Goal: Use online tool/utility: Utilize a website feature to perform a specific function

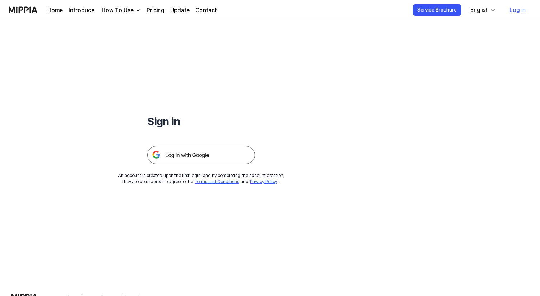
click at [517, 10] on link "Log in" at bounding box center [518, 10] width 28 height 20
click at [195, 157] on img at bounding box center [201, 155] width 108 height 18
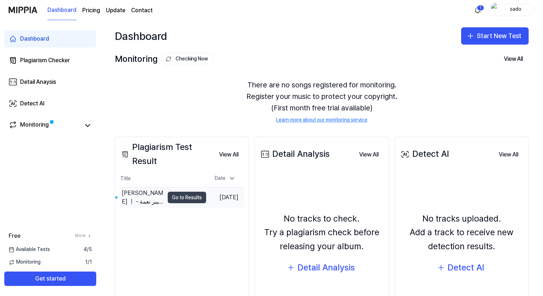
click at [182, 198] on button "Go to Results" at bounding box center [187, 196] width 38 height 11
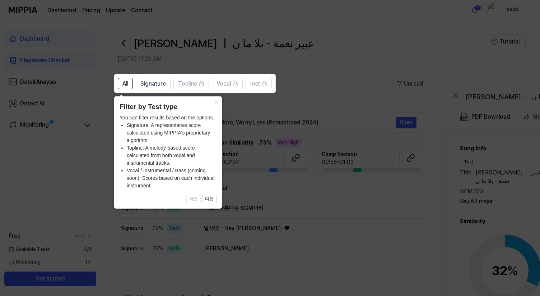
click at [342, 96] on icon at bounding box center [271, 148] width 543 height 296
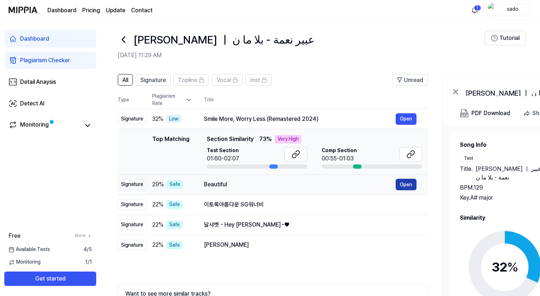
click at [400, 187] on button "Open" at bounding box center [406, 184] width 21 height 11
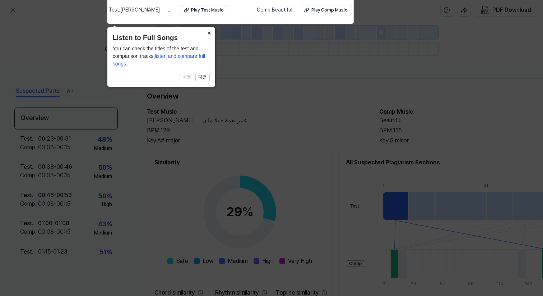
click at [211, 33] on button "×" at bounding box center [209, 32] width 11 height 10
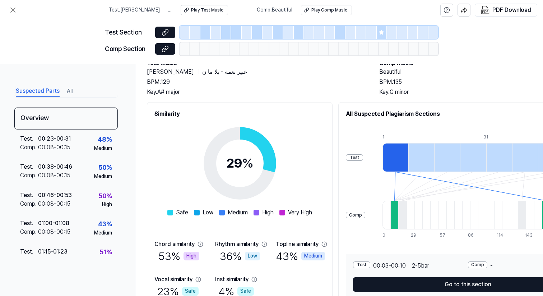
scroll to position [51, 0]
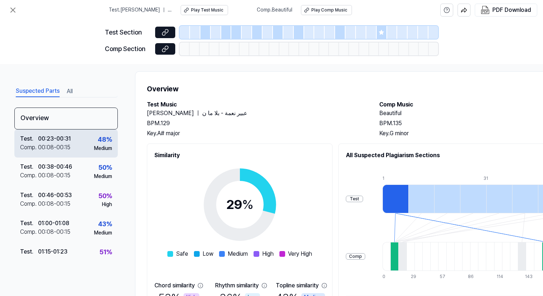
click at [49, 142] on div "00:23 - 00:31" at bounding box center [54, 138] width 33 height 9
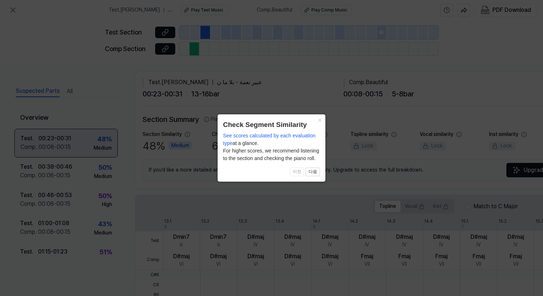
scroll to position [130, 0]
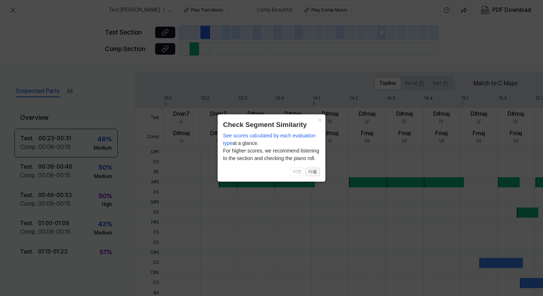
click at [316, 173] on button "다음" at bounding box center [313, 171] width 14 height 9
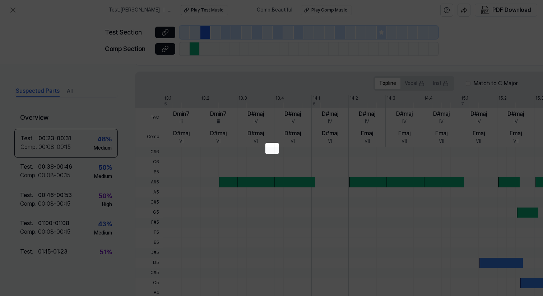
scroll to position [161, 40]
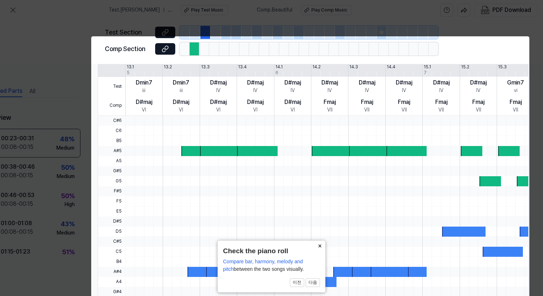
click at [318, 246] on button "×" at bounding box center [319, 245] width 11 height 10
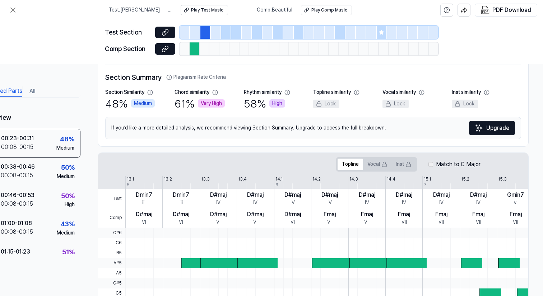
scroll to position [0, 40]
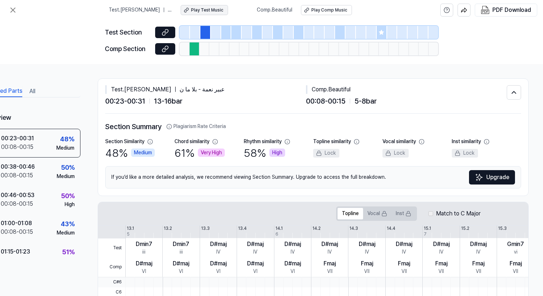
click at [207, 10] on div "Play Test Music" at bounding box center [207, 10] width 32 height 6
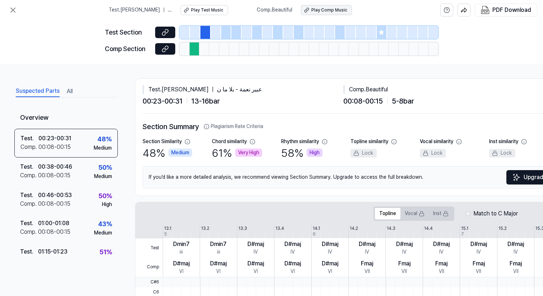
click at [328, 11] on div "Play Comp Music" at bounding box center [329, 10] width 36 height 6
click at [13, 10] on icon at bounding box center [13, 10] width 4 height 4
